Goal: Task Accomplishment & Management: Use online tool/utility

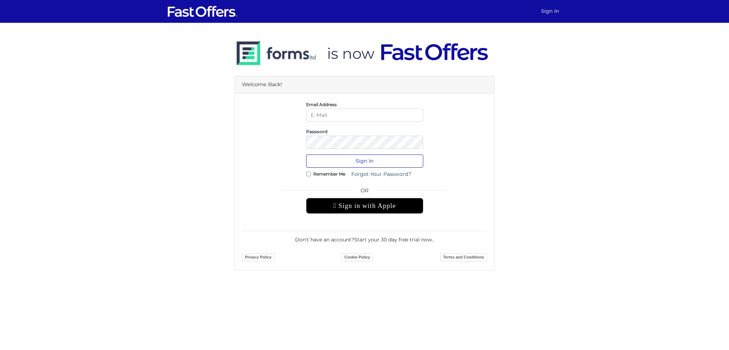
type input "linghaoc@hotmail.com"
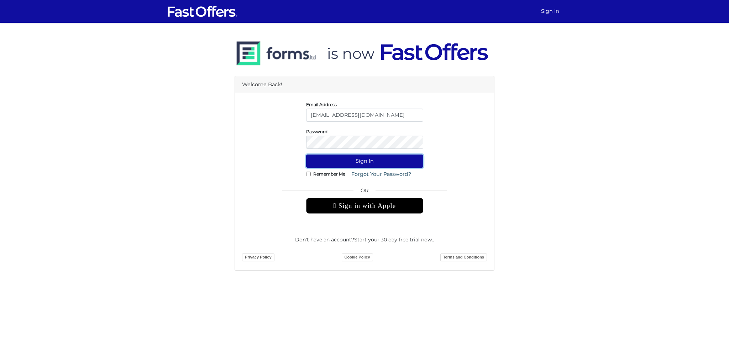
click at [372, 159] on button "Sign In" at bounding box center [364, 160] width 117 height 13
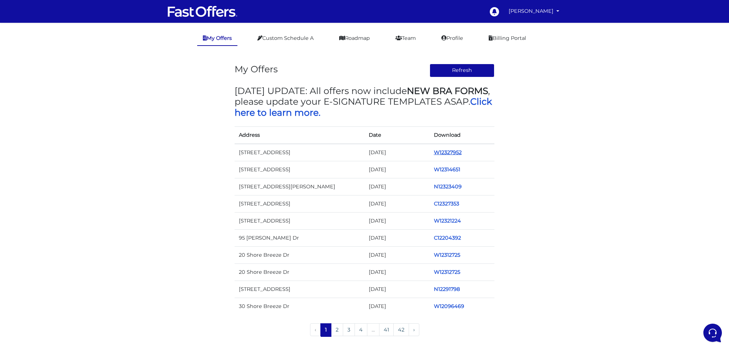
click at [446, 151] on link "W12327952" at bounding box center [448, 152] width 28 height 6
